Goal: Task Accomplishment & Management: Use online tool/utility

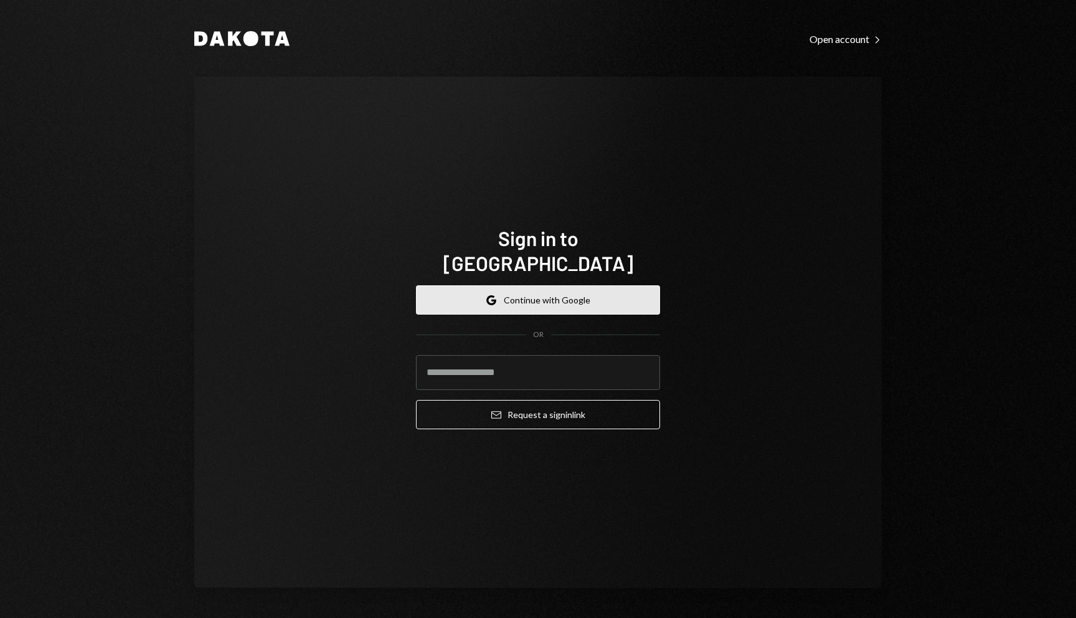
click at [535, 293] on button "Google Continue with Google" at bounding box center [538, 299] width 244 height 29
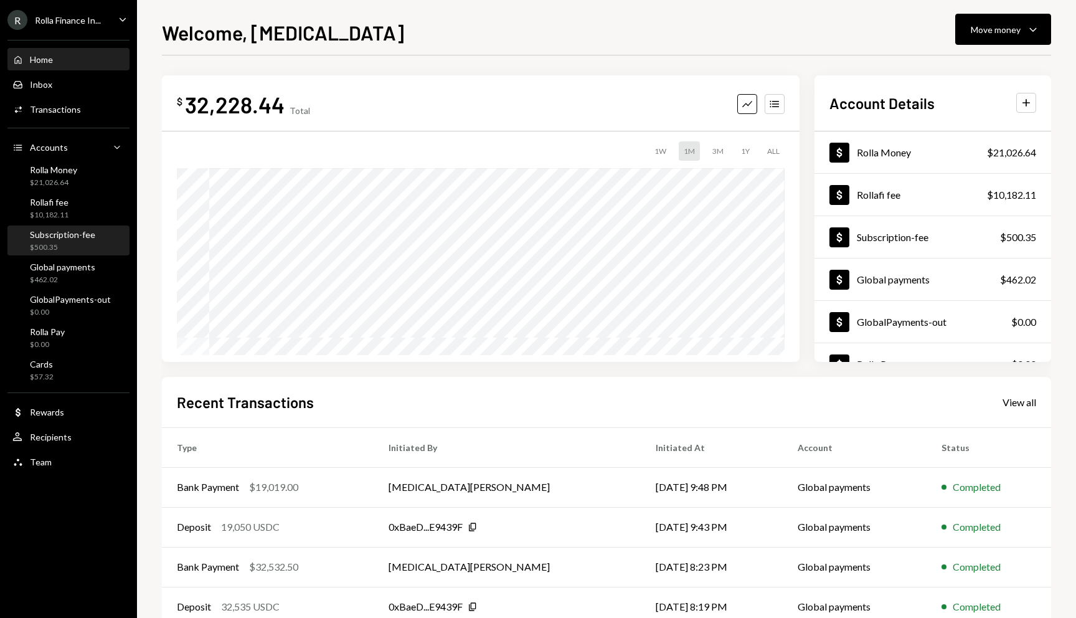
click at [72, 249] on div "$500.35" at bounding box center [62, 247] width 65 height 11
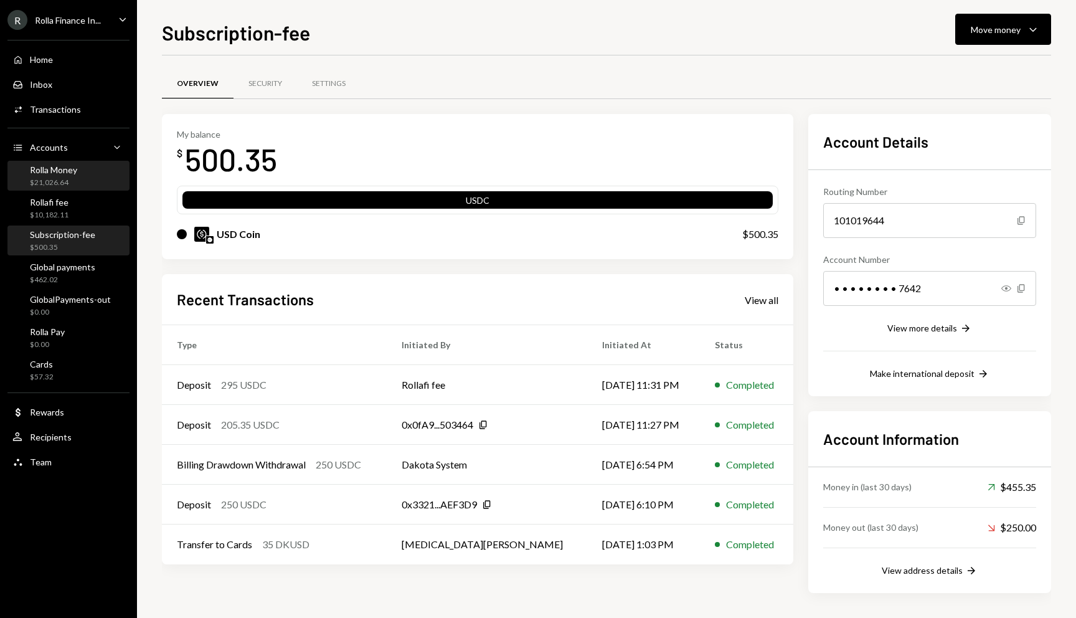
click at [74, 181] on div "$21,026.64" at bounding box center [53, 183] width 47 height 11
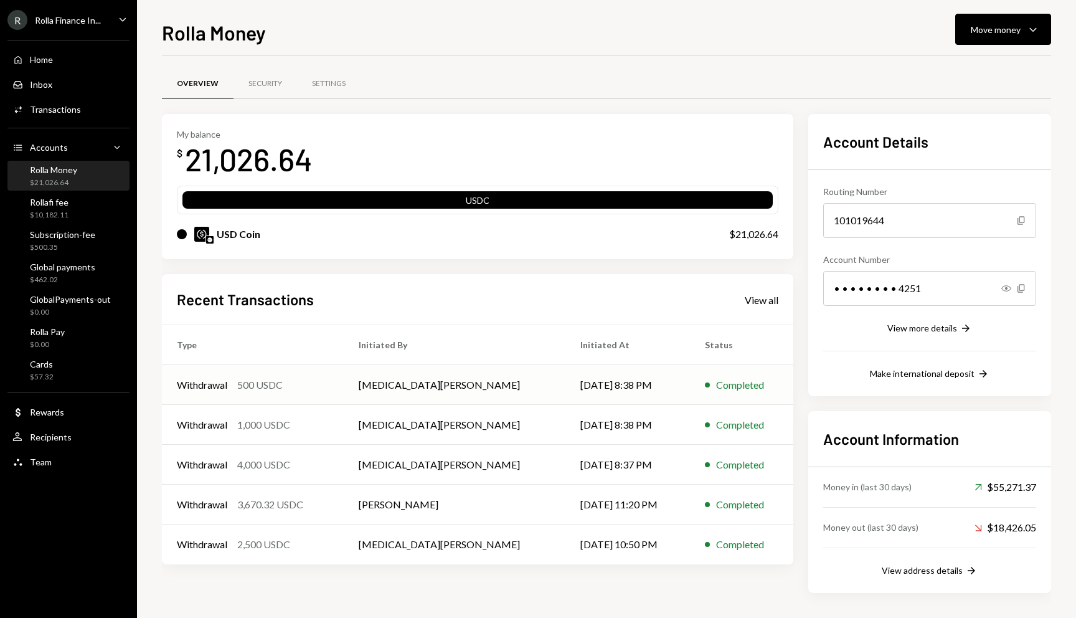
click at [295, 384] on div "Withdrawal 500 USDC" at bounding box center [253, 384] width 152 height 15
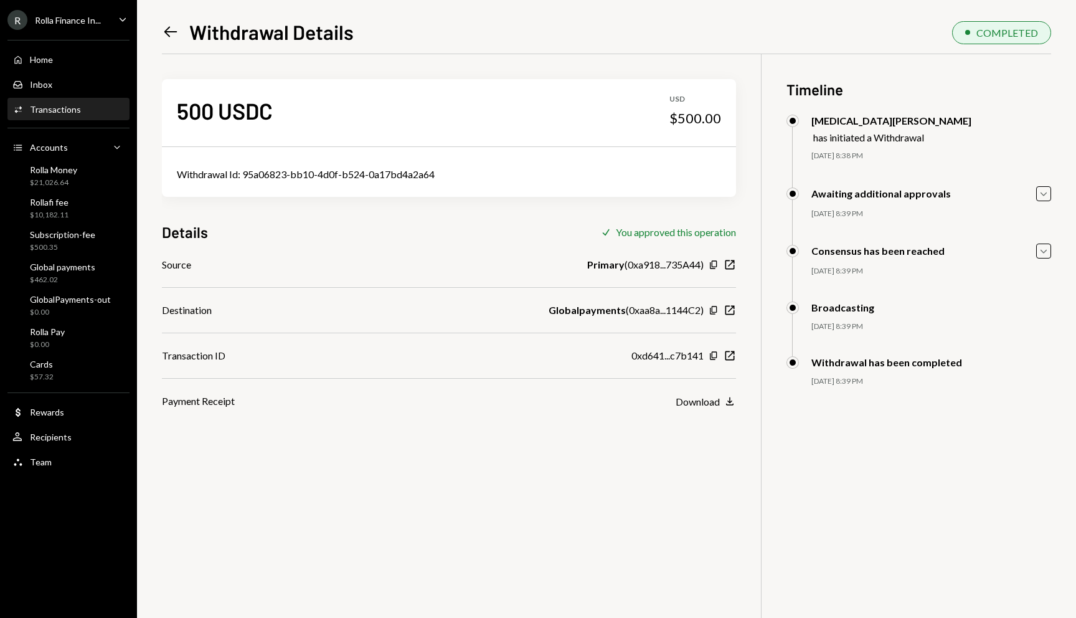
click at [163, 28] on icon "Left Arrow" at bounding box center [170, 31] width 17 height 17
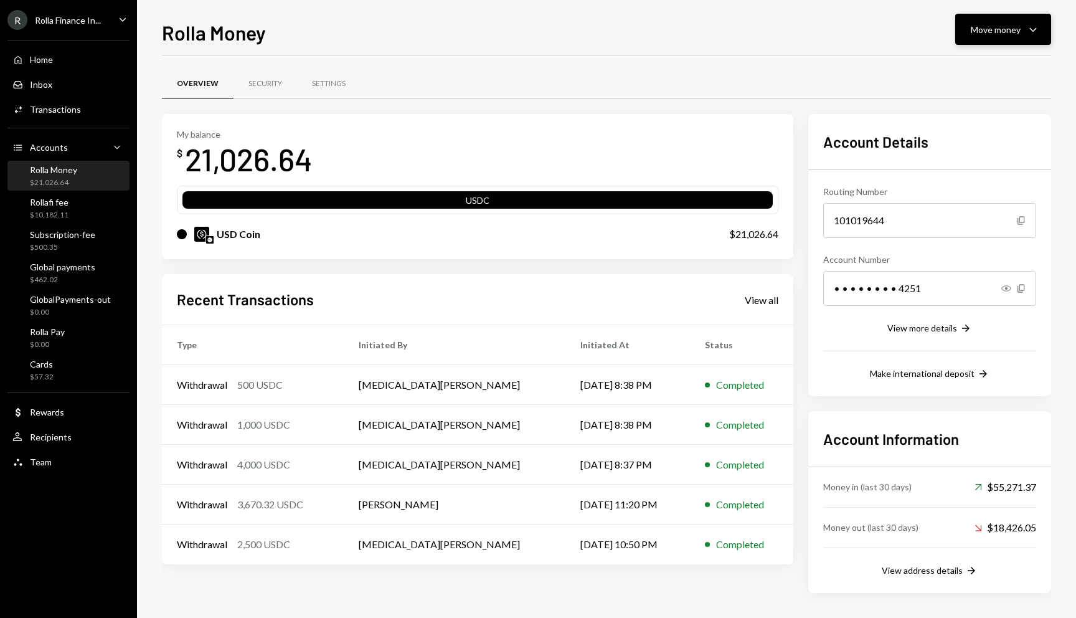
click at [1013, 37] on button "Move money Caret Down" at bounding box center [1003, 29] width 96 height 31
click at [962, 74] on div "Withdraw Send" at bounding box center [984, 67] width 125 height 28
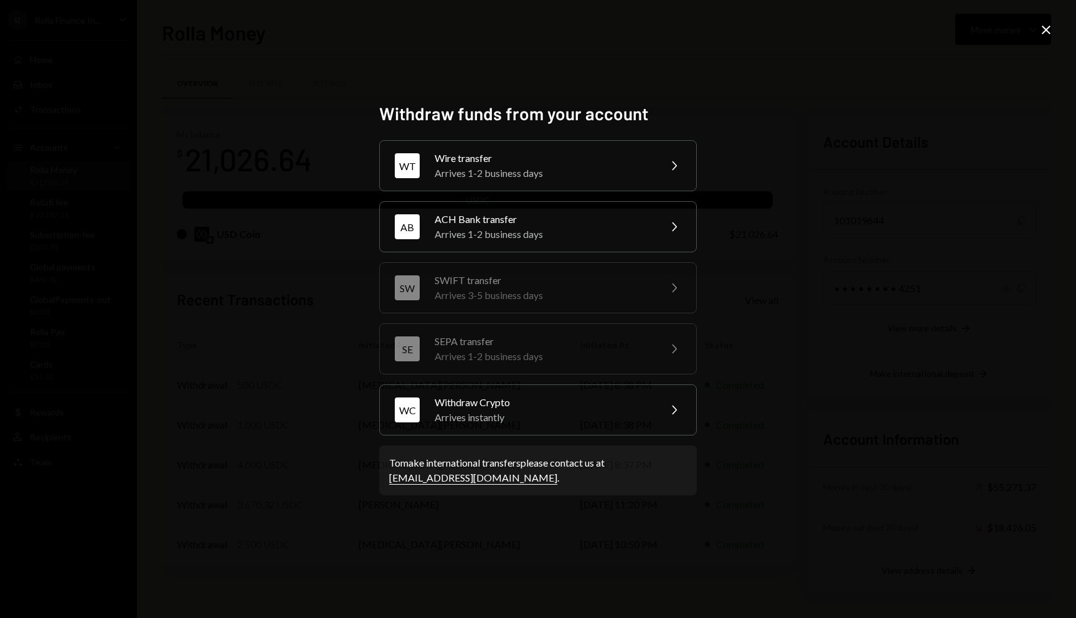
click at [480, 374] on div "SE SEPA transfer Arrives 1-2 business days Chevron Right" at bounding box center [538, 348] width 318 height 51
click at [480, 393] on div "WC Withdraw Crypto Arrives instantly Chevron Right" at bounding box center [538, 409] width 318 height 51
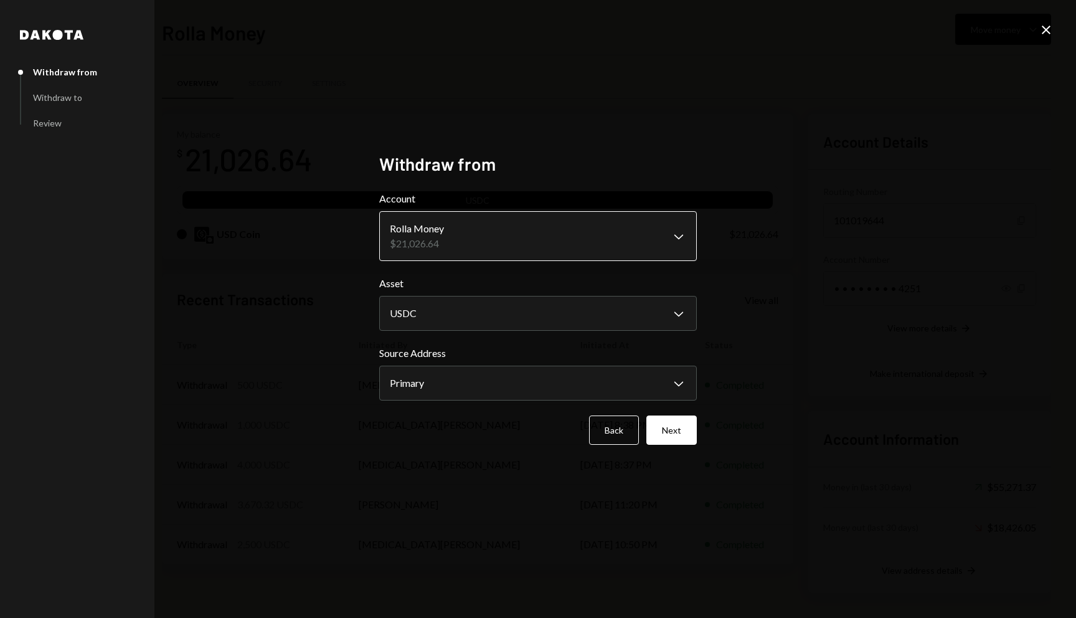
click at [675, 236] on body "R Rolla Finance In... Caret Down Home Home Inbox Inbox Activities Transactions …" at bounding box center [538, 309] width 1076 height 618
click at [677, 429] on button "Next" at bounding box center [671, 429] width 50 height 29
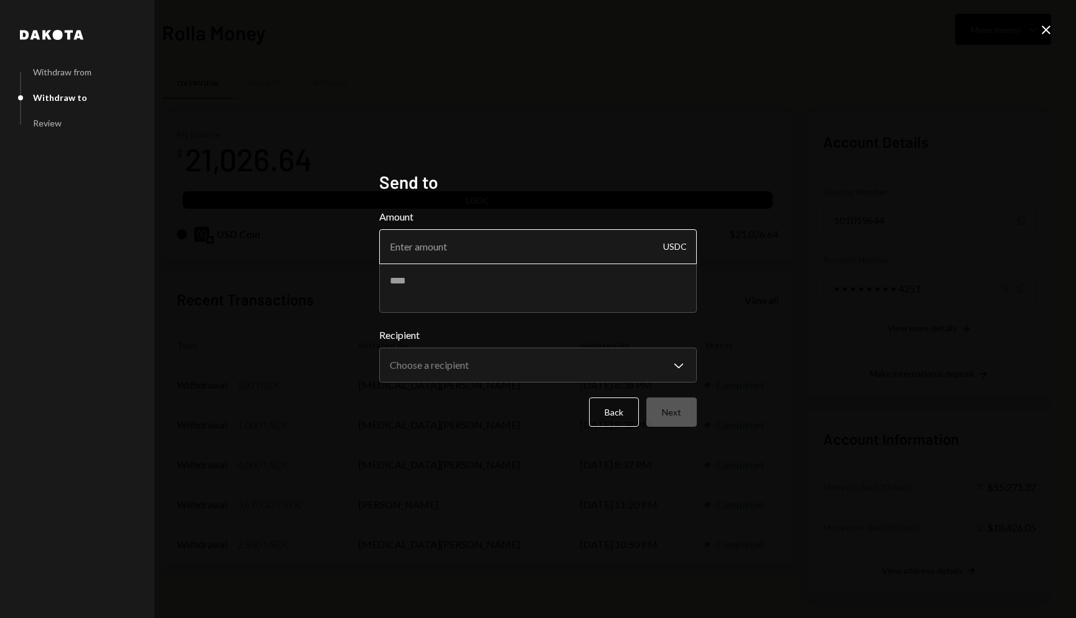
click at [515, 258] on input "Amount" at bounding box center [538, 246] width 318 height 35
type input "50"
paste textarea "**********"
type textarea "**********"
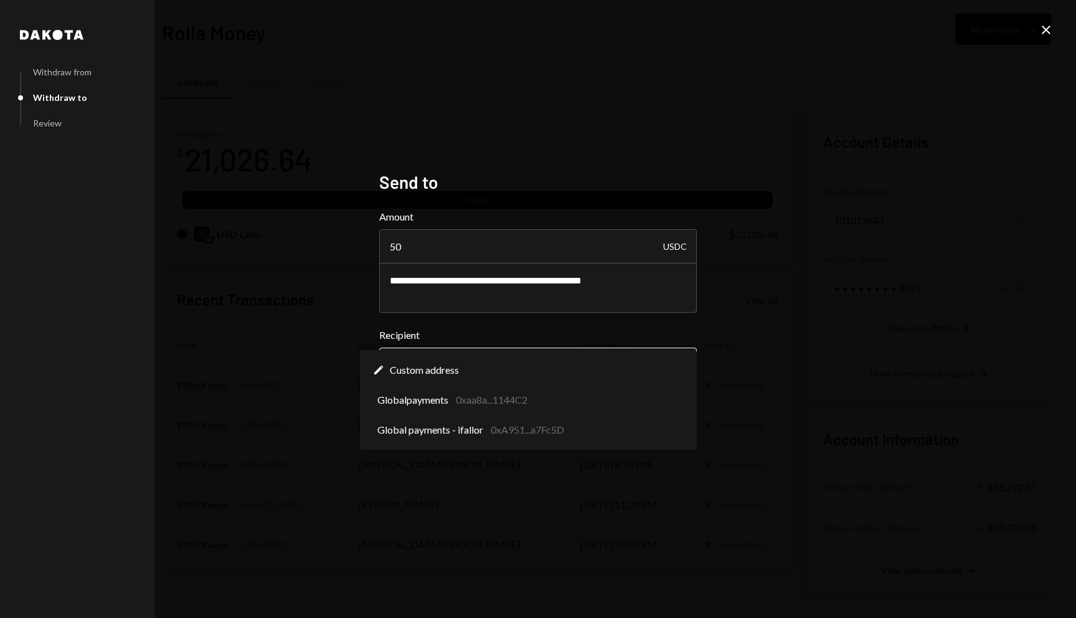
click at [562, 367] on body "R Rolla Finance In... Caret Down Home Home Inbox Inbox Activities Transactions …" at bounding box center [538, 309] width 1076 height 618
select select "**********"
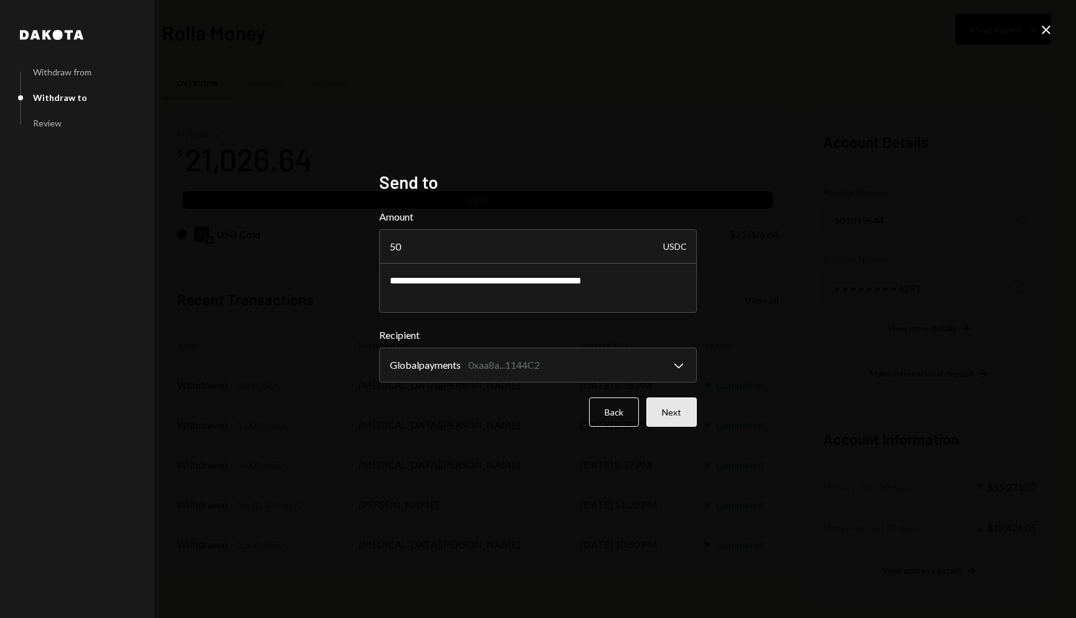
click at [668, 412] on button "Next" at bounding box center [671, 411] width 50 height 29
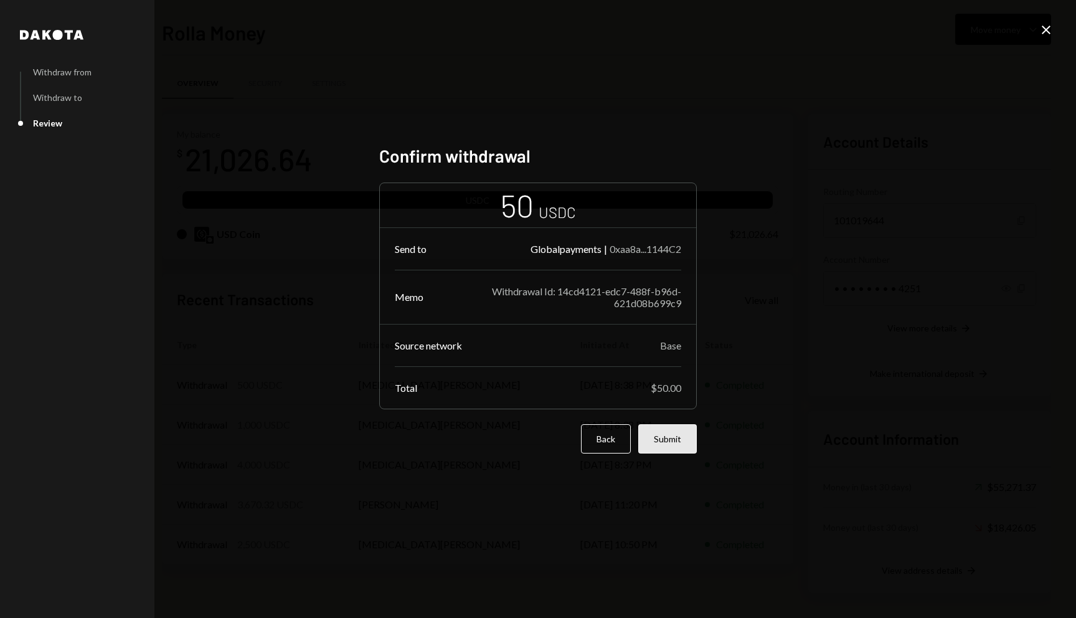
click at [665, 452] on button "Submit" at bounding box center [667, 438] width 59 height 29
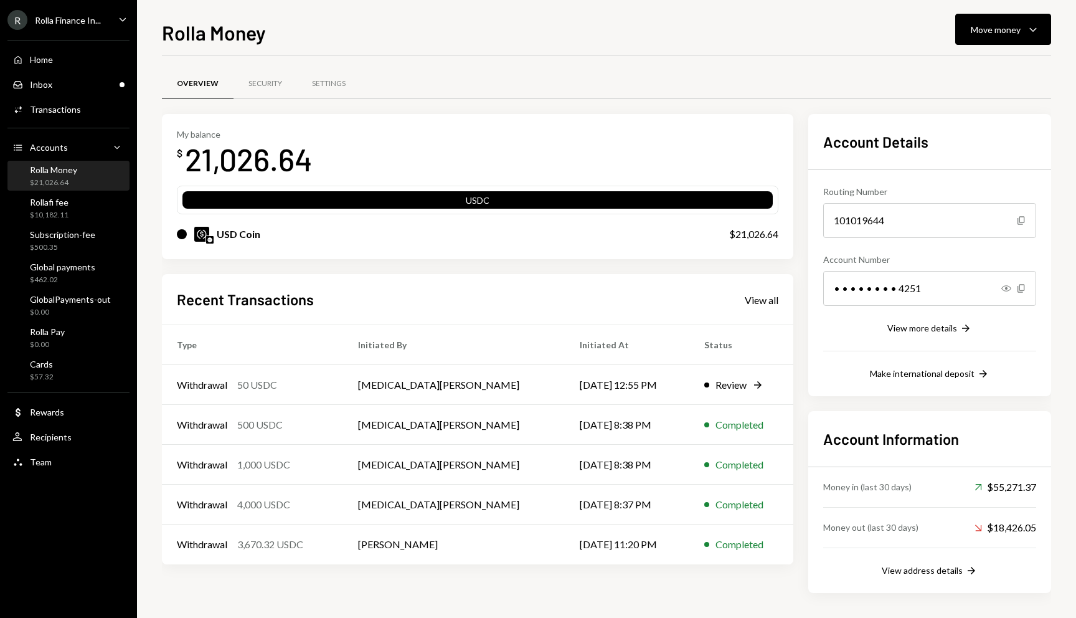
click at [1008, 12] on div "Rolla Money Move money Caret Down Overview Security Settings My balance $ 21,02…" at bounding box center [606, 309] width 939 height 618
click at [995, 29] on div "Move money" at bounding box center [996, 29] width 50 height 13
click at [953, 64] on div "Send" at bounding box center [993, 66] width 91 height 13
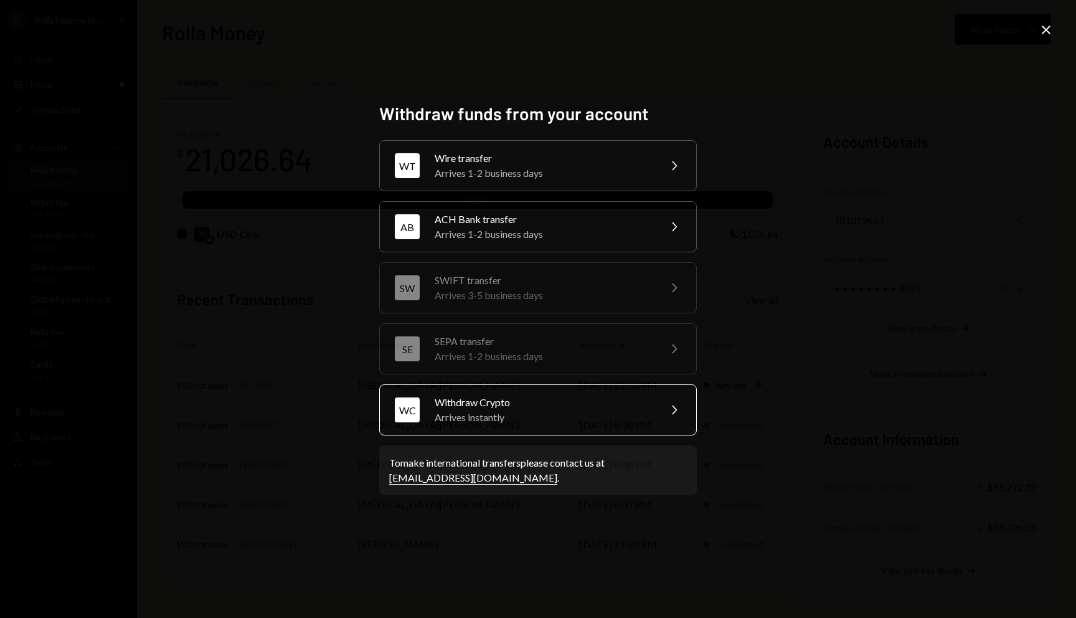
click at [511, 414] on div "Arrives instantly" at bounding box center [543, 417] width 217 height 15
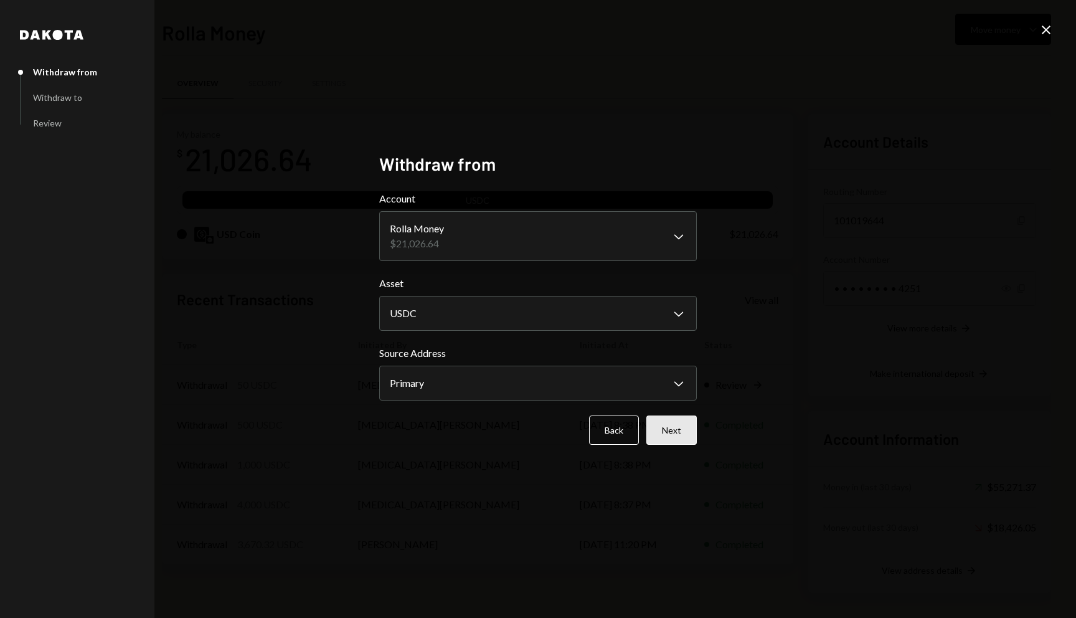
click at [685, 423] on button "Next" at bounding box center [671, 429] width 50 height 29
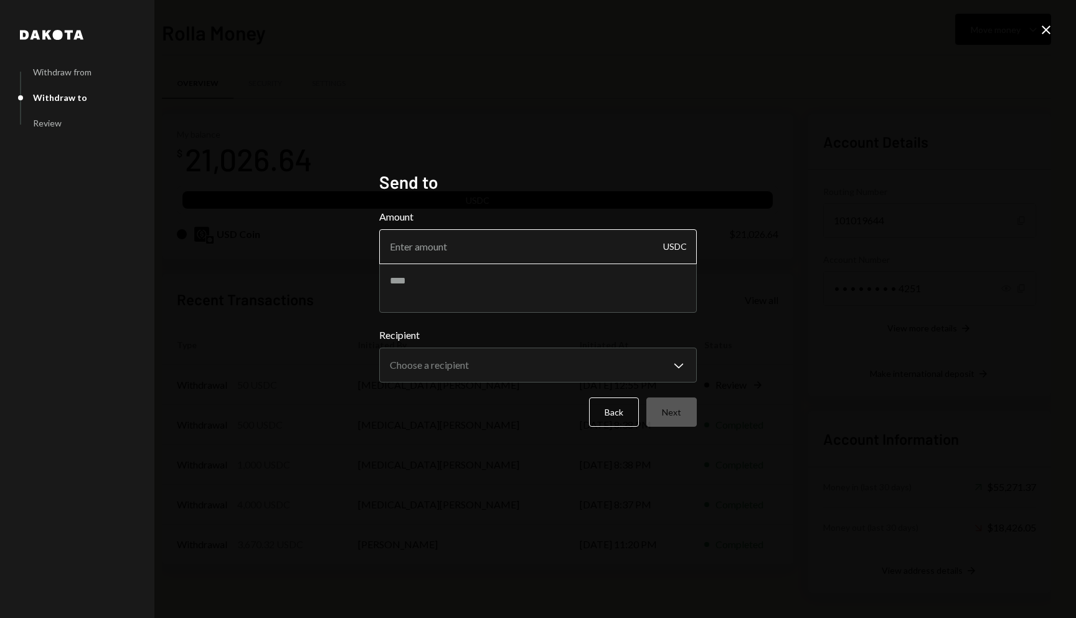
click at [492, 250] on input "Amount" at bounding box center [538, 246] width 318 height 35
type input "500"
click at [471, 295] on textarea at bounding box center [538, 288] width 318 height 50
paste textarea "**********"
type textarea "**********"
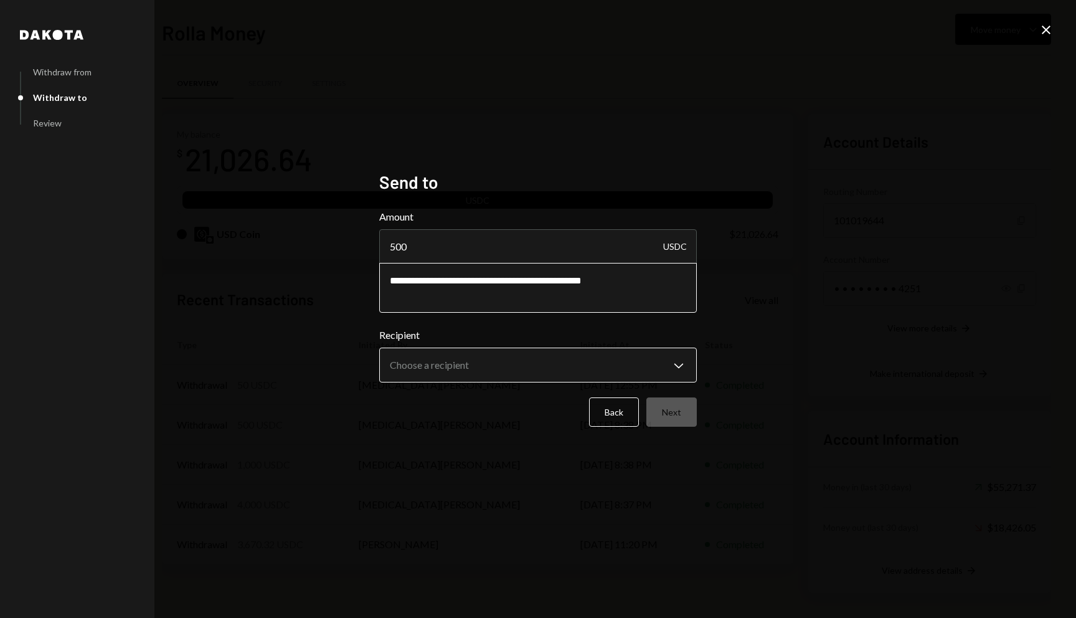
click at [616, 366] on body "R Rolla Finance In... Caret Down Home Home Inbox Inbox Activities Transactions …" at bounding box center [538, 309] width 1076 height 618
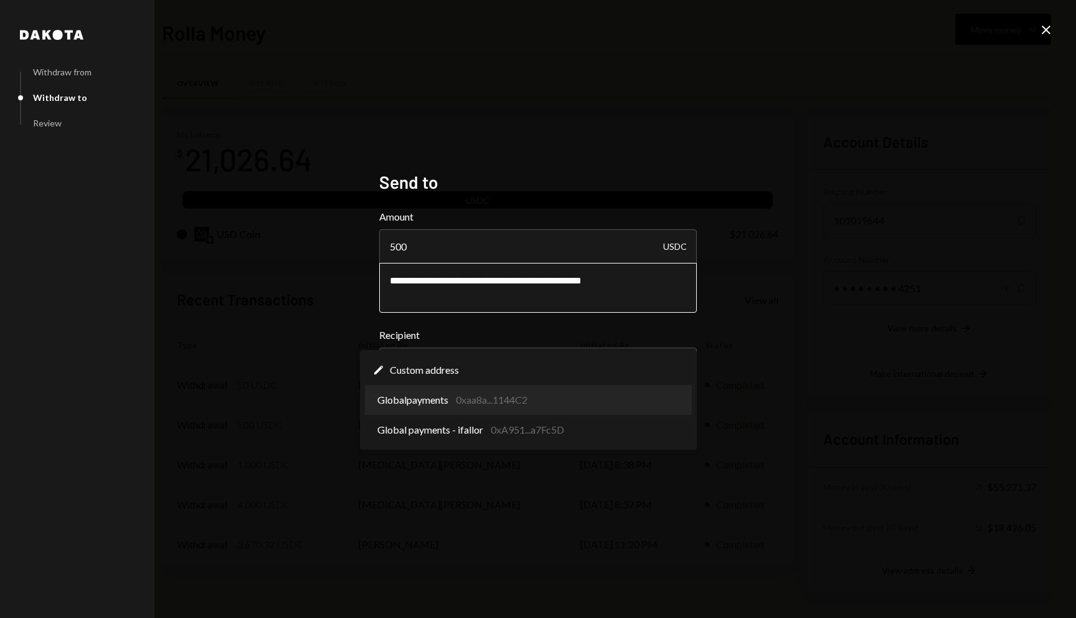
select select "**********"
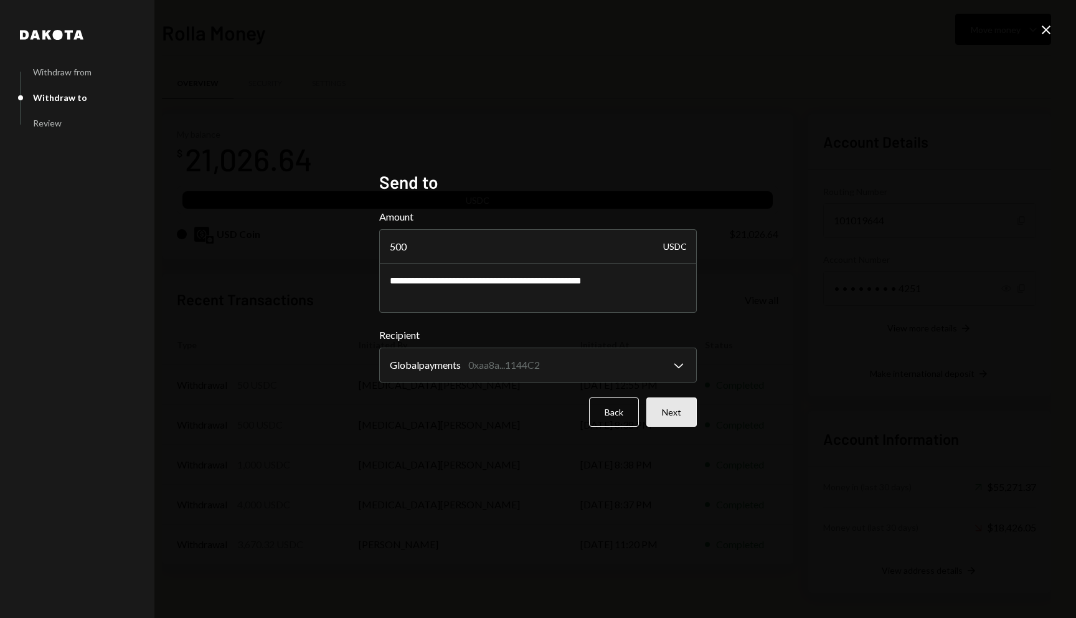
click at [660, 407] on button "Next" at bounding box center [671, 411] width 50 height 29
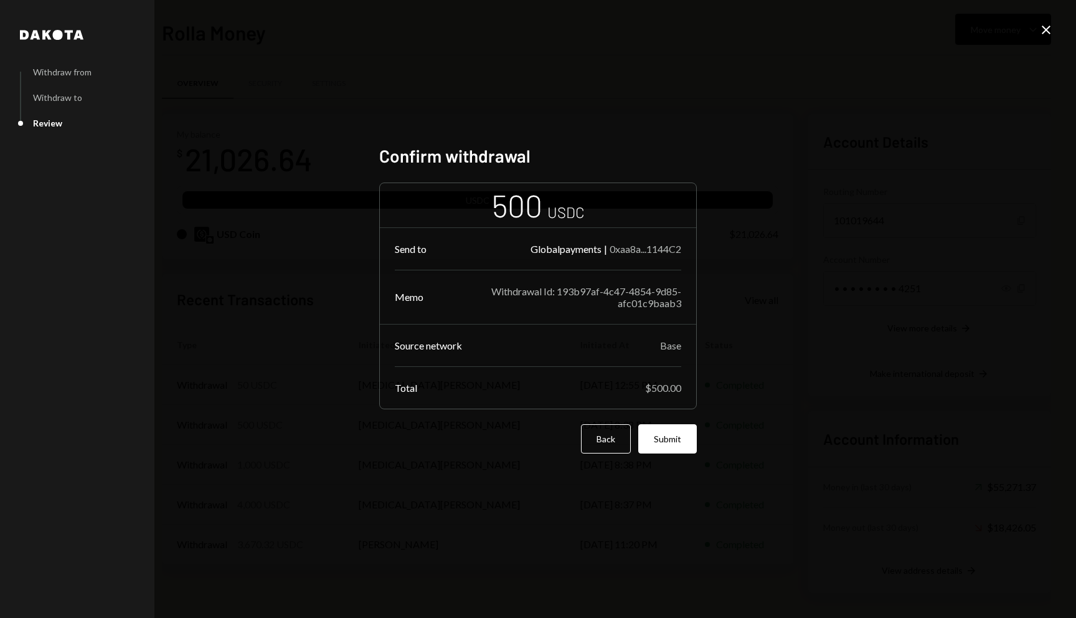
click at [665, 456] on div "Confirm withdrawal 500 USDC Send to Globalpayments | 0xaa8a...1144C2 Memo Withd…" at bounding box center [538, 309] width 318 height 328
click at [666, 450] on button "Submit" at bounding box center [667, 438] width 59 height 29
